Goal: Task Accomplishment & Management: Manage account settings

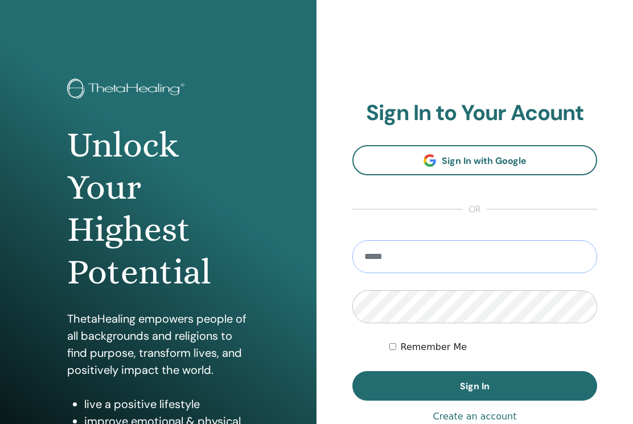
type input "**********"
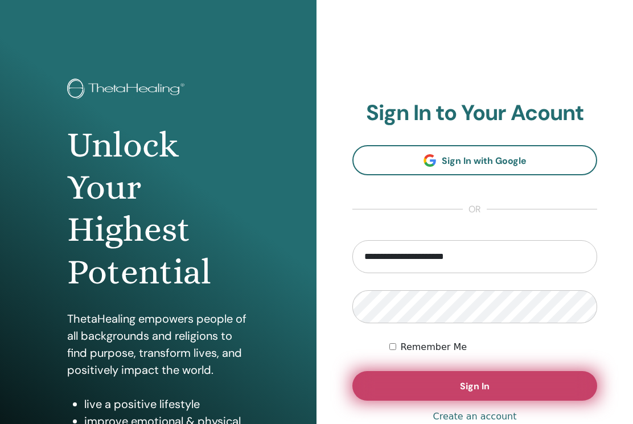
click at [453, 386] on button "Sign In" at bounding box center [474, 386] width 245 height 30
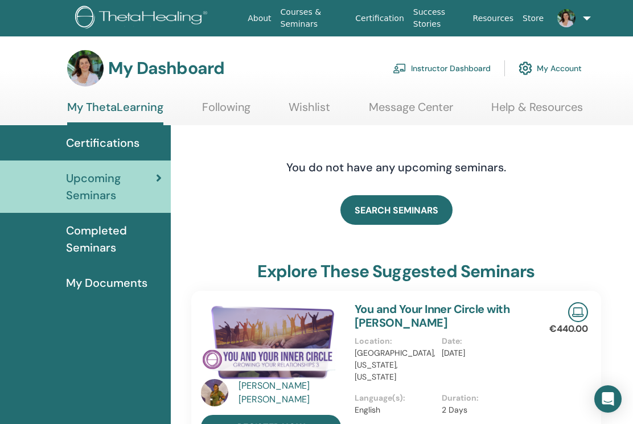
click at [439, 72] on link "Instructor Dashboard" at bounding box center [442, 68] width 98 height 25
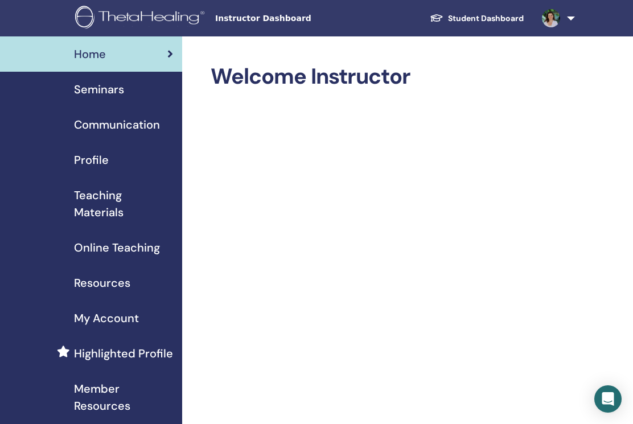
click at [112, 86] on span "Seminars" at bounding box center [99, 89] width 50 height 17
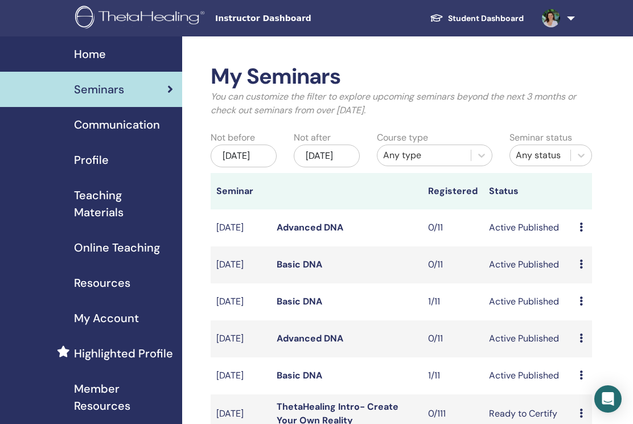
click at [303, 381] on link "Basic DNA" at bounding box center [300, 375] width 46 height 12
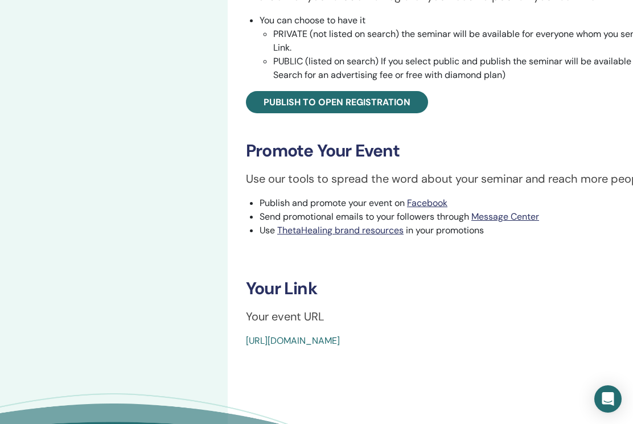
scroll to position [375, 0]
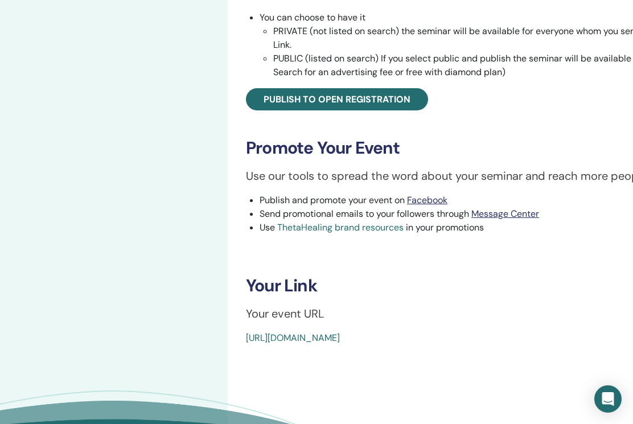
click at [370, 227] on link "ThetaHealing brand resources" at bounding box center [340, 227] width 126 height 12
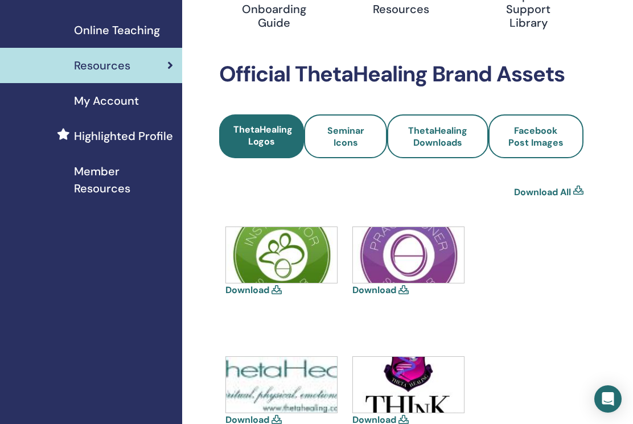
scroll to position [221, 0]
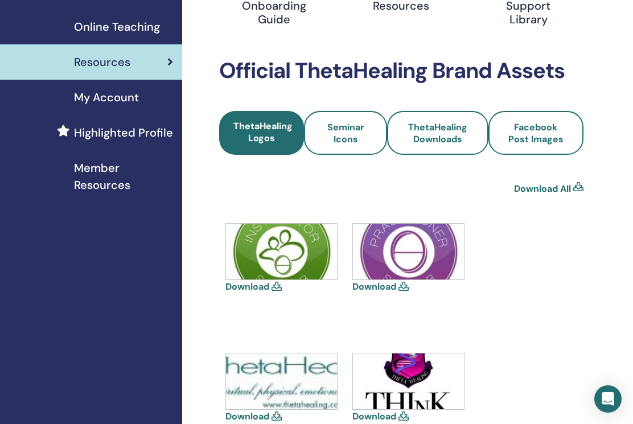
click at [412, 263] on img at bounding box center [408, 252] width 111 height 56
click at [393, 287] on link "Download" at bounding box center [374, 287] width 44 height 12
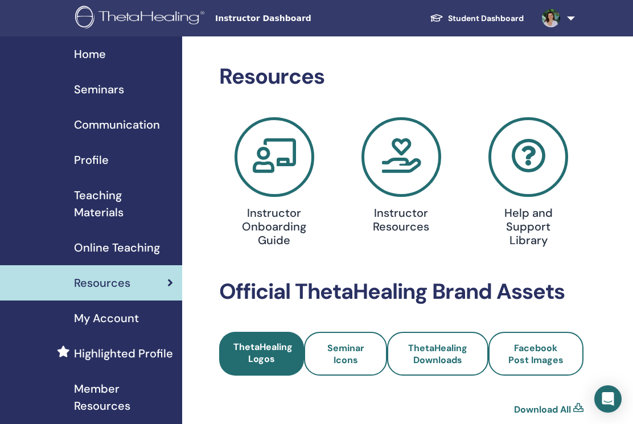
scroll to position [0, 0]
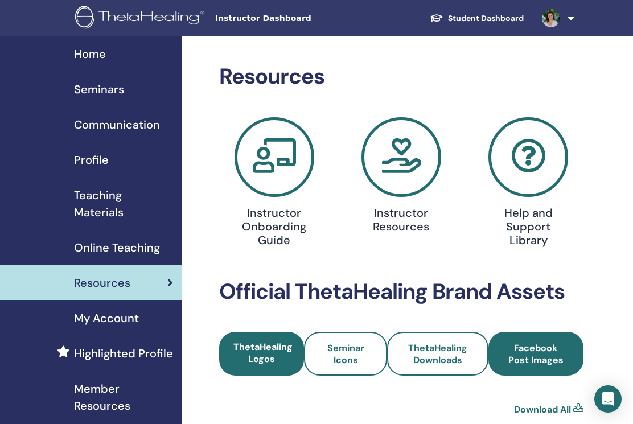
click at [548, 362] on span "Facebook Post Images" at bounding box center [536, 354] width 64 height 24
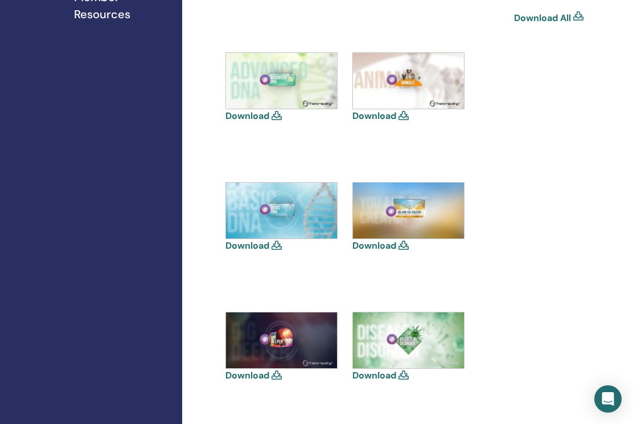
scroll to position [393, 0]
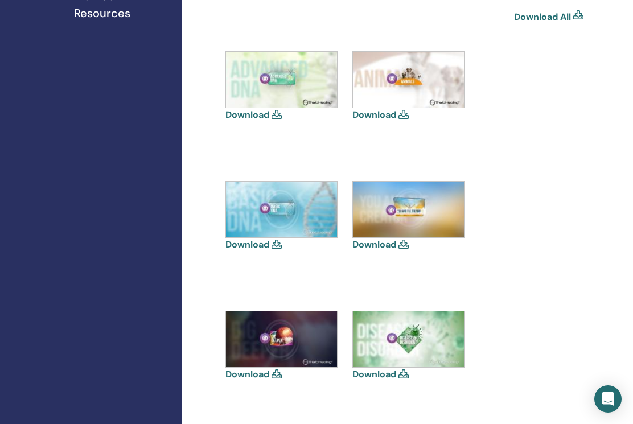
click at [257, 242] on link "Download" at bounding box center [247, 244] width 44 height 12
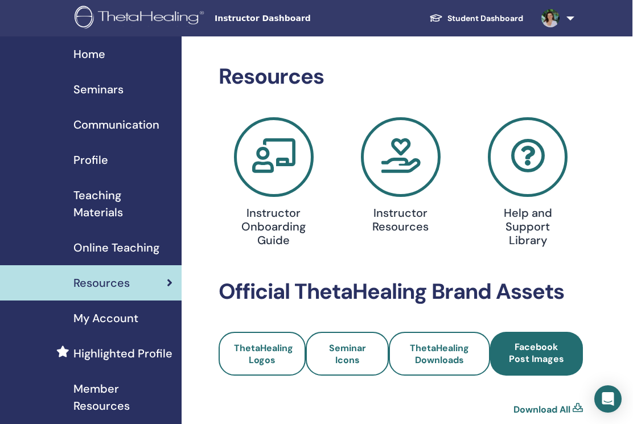
scroll to position [0, 1]
click at [383, 184] on icon at bounding box center [401, 157] width 80 height 80
click at [111, 248] on span "Online Teaching" at bounding box center [116, 247] width 86 height 17
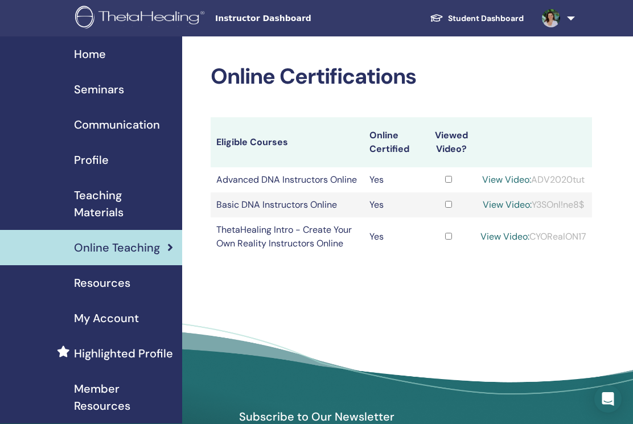
click at [125, 122] on span "Communication" at bounding box center [117, 124] width 86 height 17
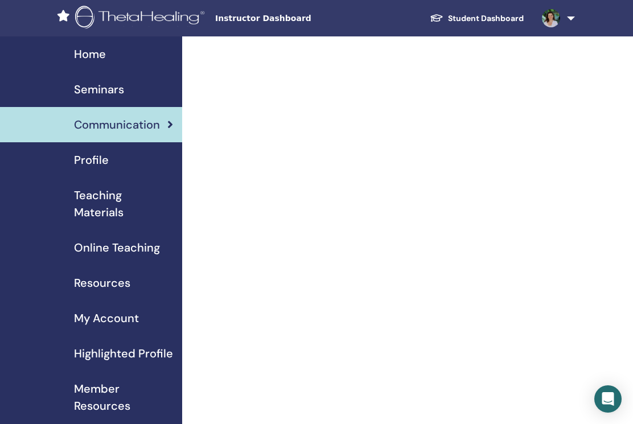
click at [101, 158] on span "Profile" at bounding box center [91, 159] width 35 height 17
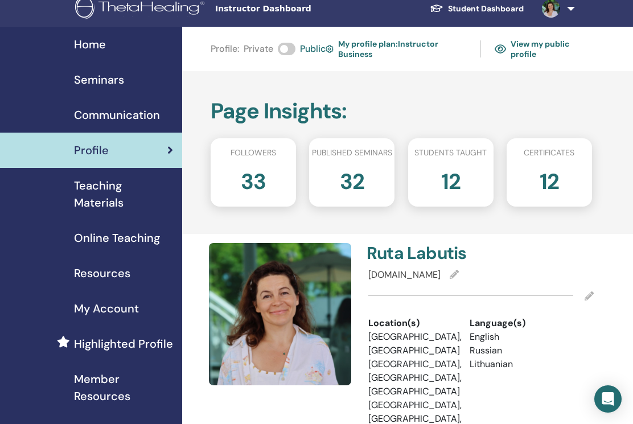
scroll to position [10, 1]
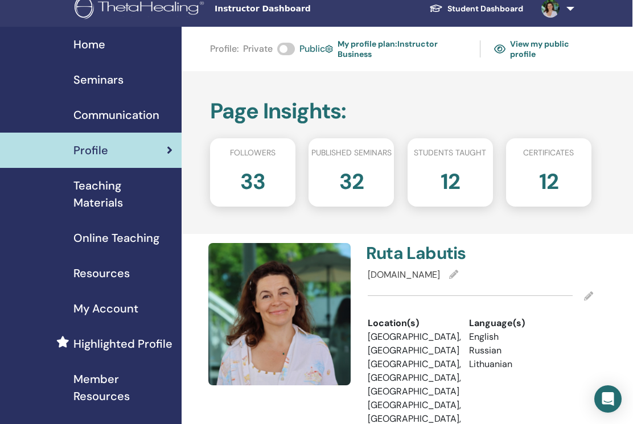
click at [241, 164] on h2 "33" at bounding box center [252, 179] width 25 height 32
click at [252, 178] on h2 "33" at bounding box center [252, 179] width 25 height 32
click at [126, 240] on span "Online Teaching" at bounding box center [116, 237] width 86 height 17
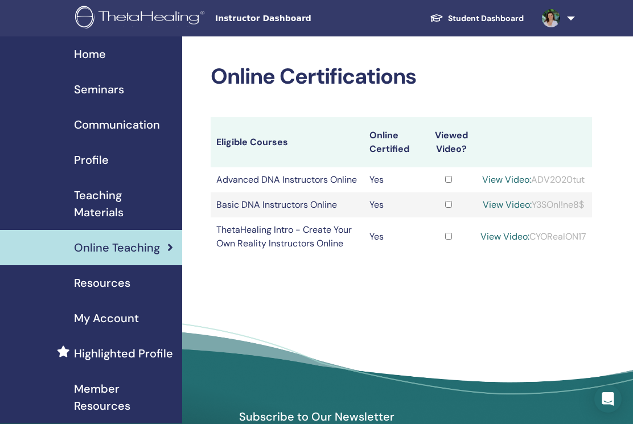
click at [106, 205] on span "Teaching Materials" at bounding box center [123, 204] width 99 height 34
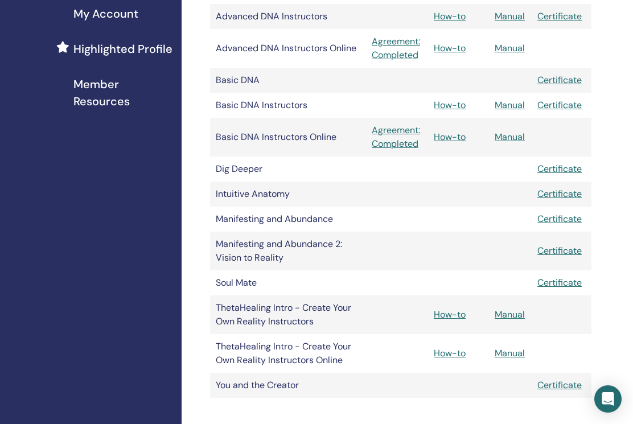
scroll to position [294, 0]
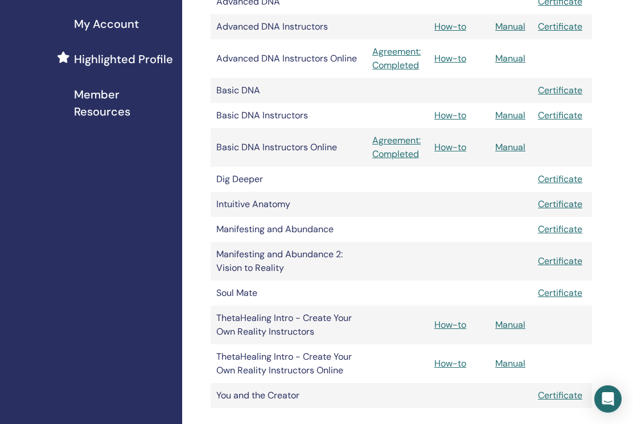
click at [570, 262] on link "Certificate" at bounding box center [560, 261] width 44 height 12
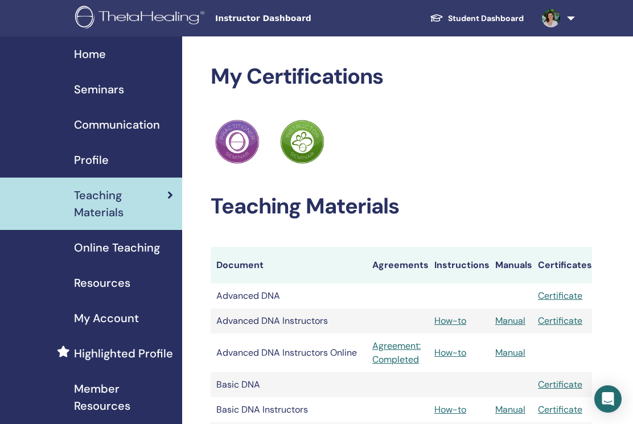
scroll to position [0, 0]
click at [126, 123] on span "Communication" at bounding box center [117, 124] width 86 height 17
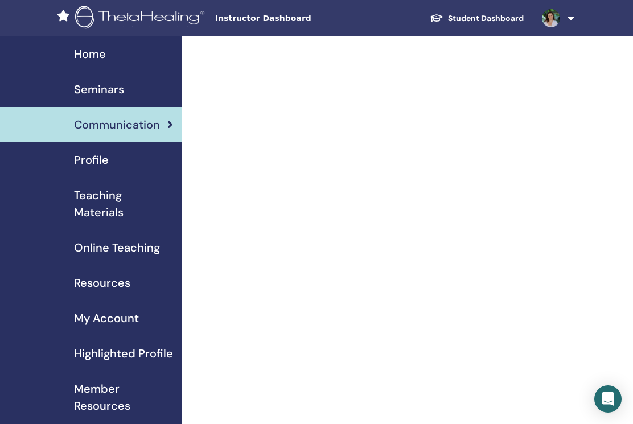
click at [138, 122] on span "Communication" at bounding box center [117, 124] width 86 height 17
click at [101, 86] on span "Seminars" at bounding box center [99, 89] width 50 height 17
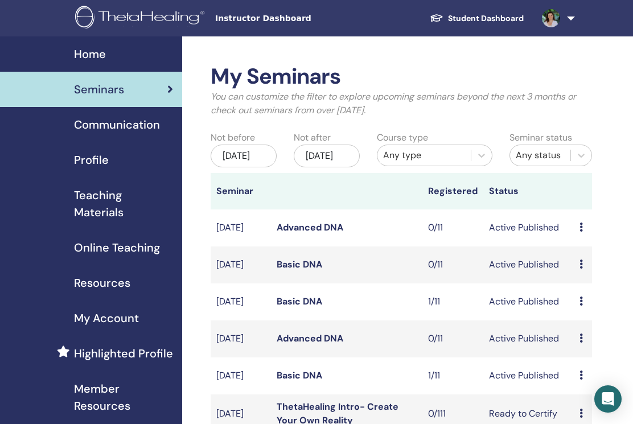
click at [306, 381] on link "Basic DNA" at bounding box center [300, 375] width 46 height 12
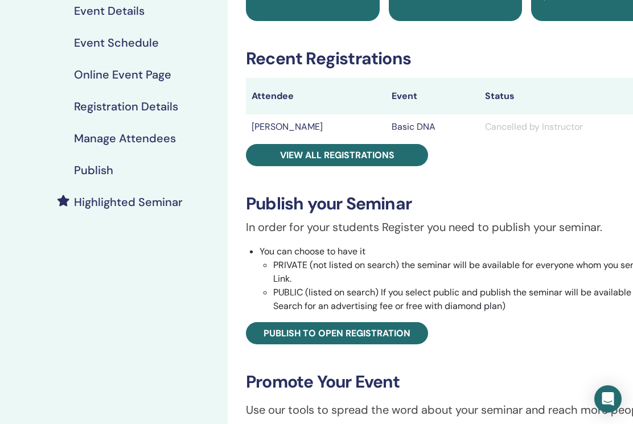
scroll to position [142, 0]
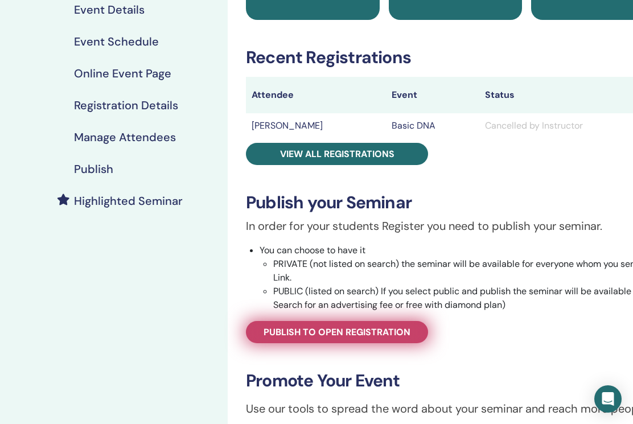
click at [340, 330] on span "Publish to open registration" at bounding box center [337, 332] width 147 height 12
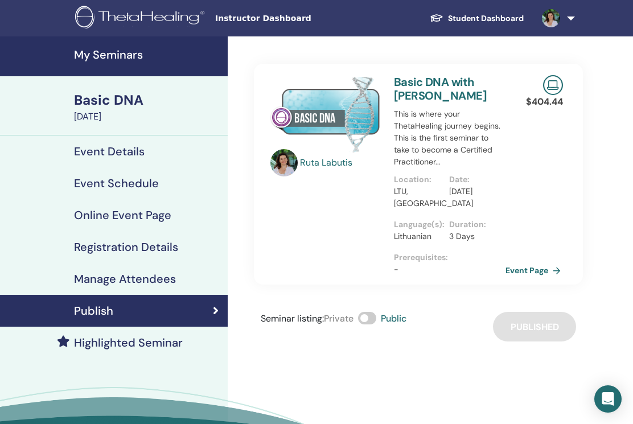
click at [518, 269] on link "Event Page" at bounding box center [535, 270] width 60 height 17
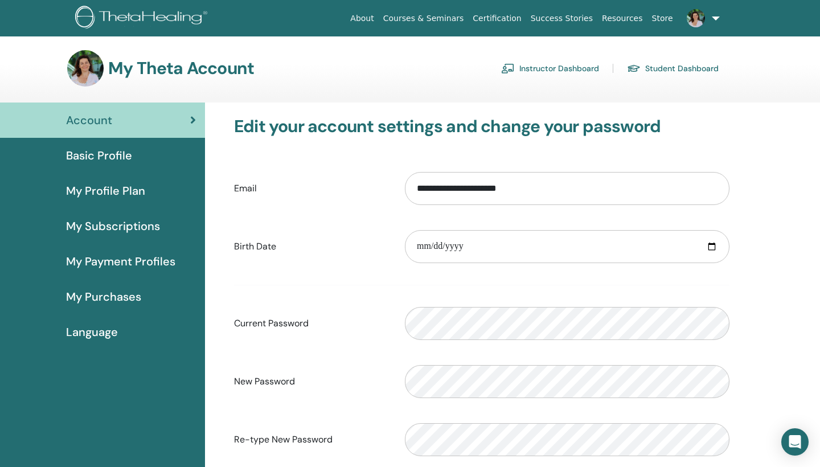
click at [569, 68] on link "Instructor Dashboard" at bounding box center [550, 68] width 98 height 18
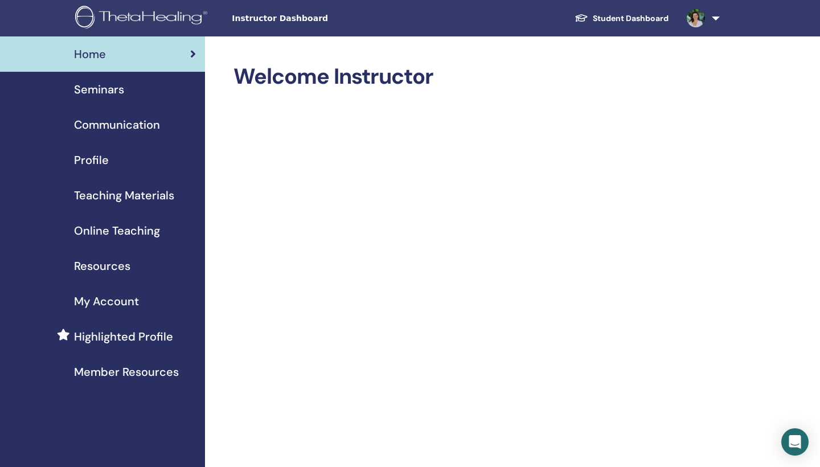
click at [142, 127] on span "Communication" at bounding box center [117, 124] width 86 height 17
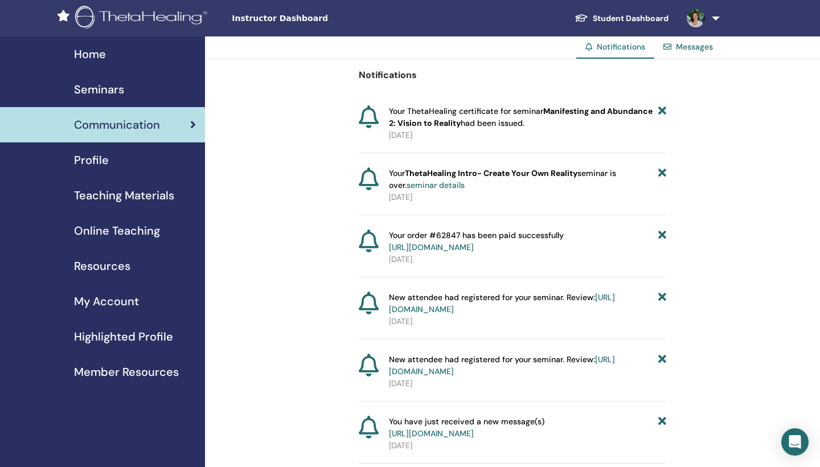
click at [102, 88] on span "Seminars" at bounding box center [99, 89] width 50 height 17
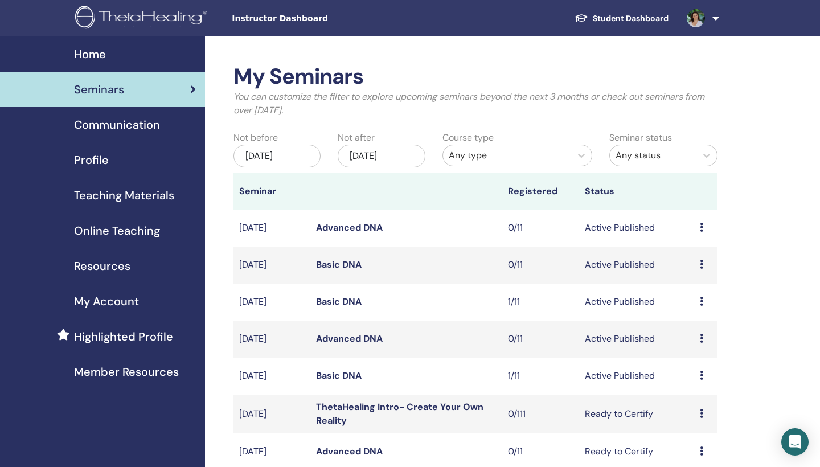
click at [333, 373] on link "Basic DNA" at bounding box center [339, 375] width 46 height 12
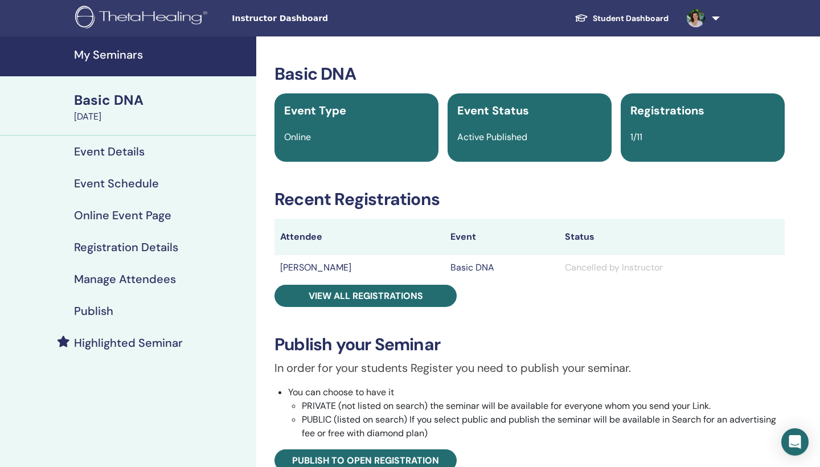
click at [698, 19] on img at bounding box center [695, 18] width 18 height 18
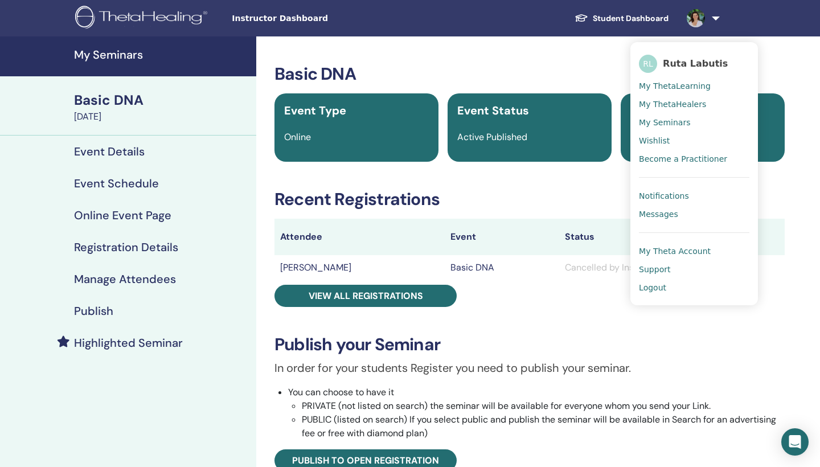
click at [569, 61] on div "Basic DNA Event Type Online Event Status Active Published Registrations 1/11 Re…" at bounding box center [529, 450] width 546 height 829
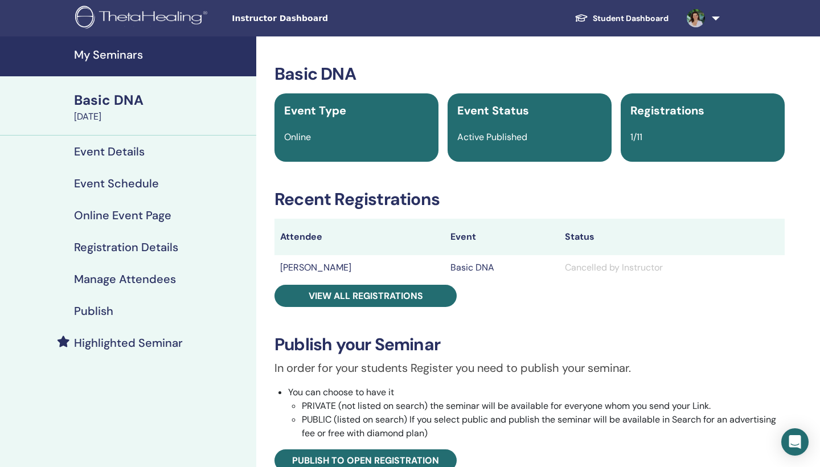
click at [717, 17] on link at bounding box center [700, 18] width 47 height 36
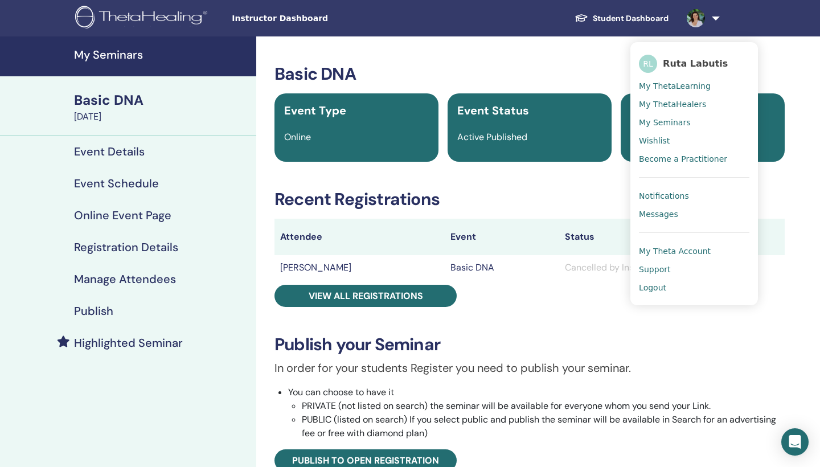
click at [534, 55] on div "Basic DNA Event Type Online Event Status Active Published Registrations 1/11 Re…" at bounding box center [529, 450] width 546 height 829
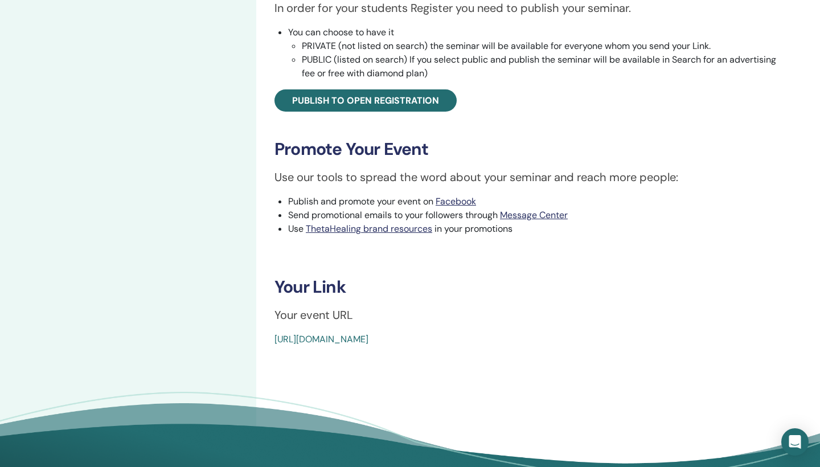
scroll to position [359, 0]
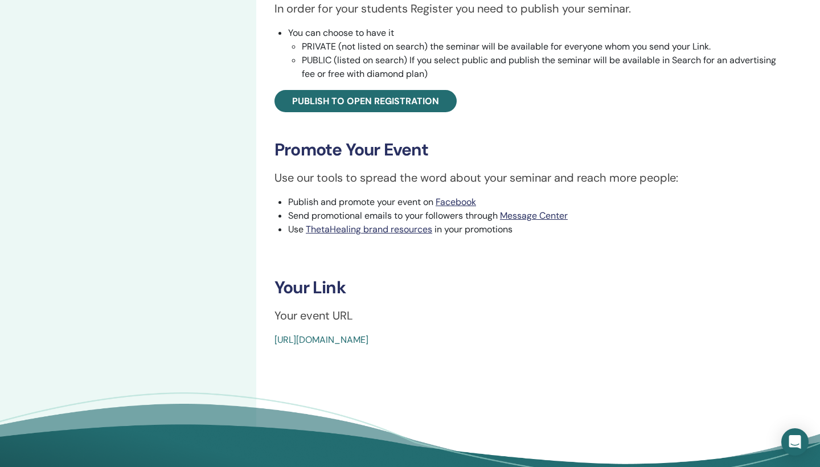
click at [368, 340] on link "[URL][DOMAIN_NAME]" at bounding box center [321, 340] width 94 height 12
